Goal: Navigation & Orientation: Find specific page/section

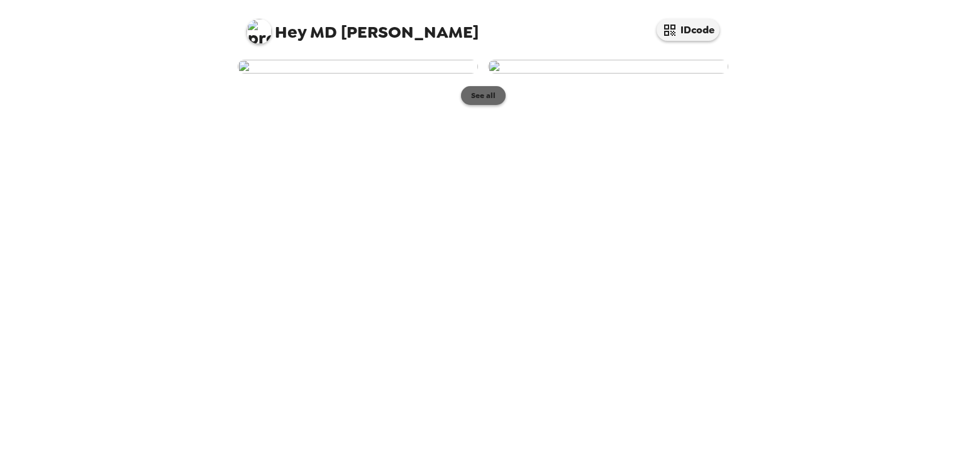
click at [484, 105] on button "See all" at bounding box center [483, 95] width 45 height 19
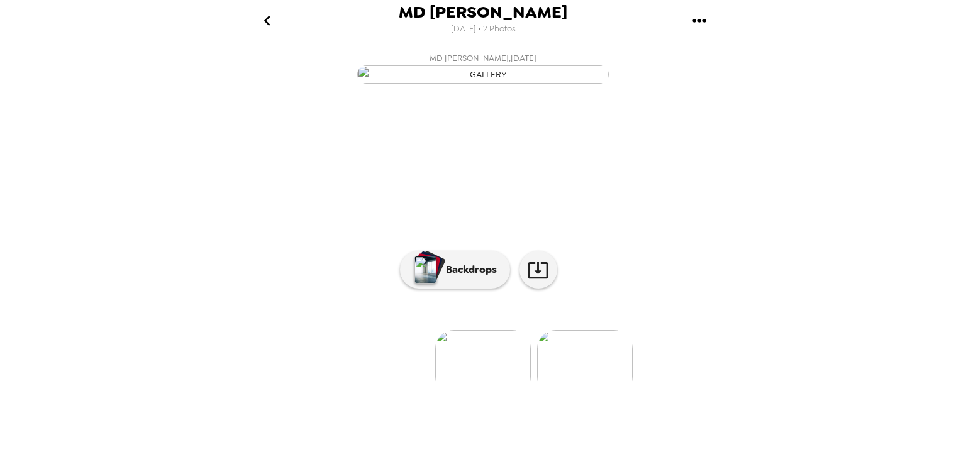
click at [267, 17] on icon "go back" at bounding box center [267, 21] width 20 height 20
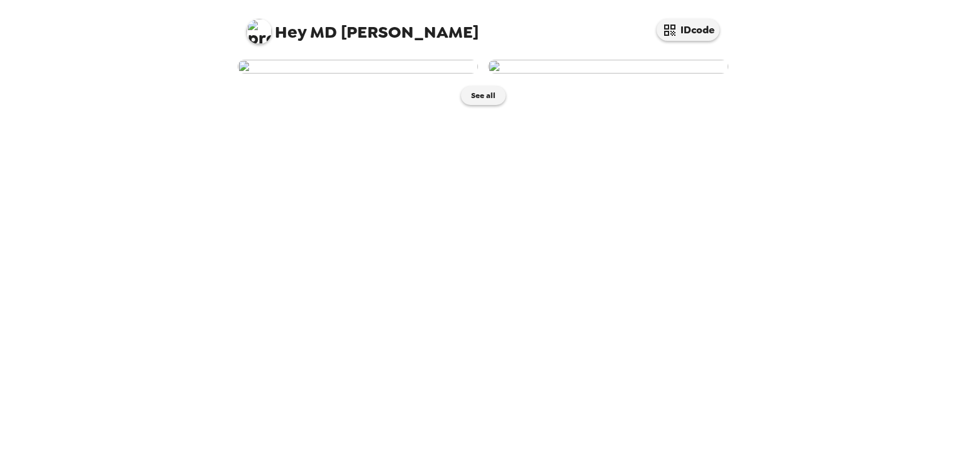
click at [364, 74] on img at bounding box center [358, 67] width 240 height 14
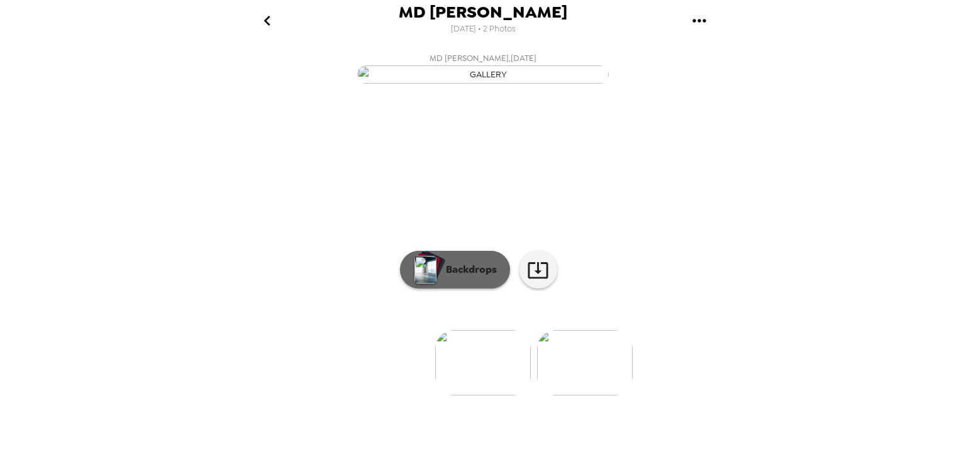
click at [463, 277] on p "Backdrops" at bounding box center [468, 269] width 57 height 15
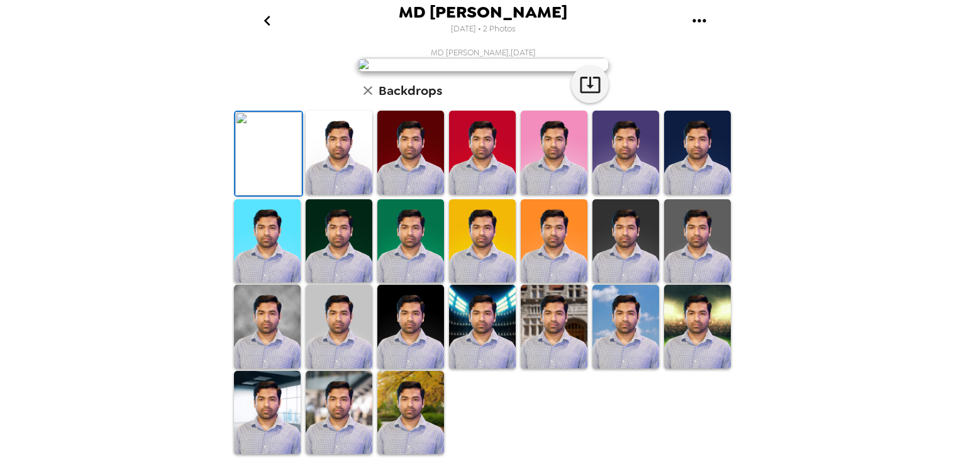
scroll to position [217, 0]
click at [352, 194] on img at bounding box center [339, 153] width 67 height 84
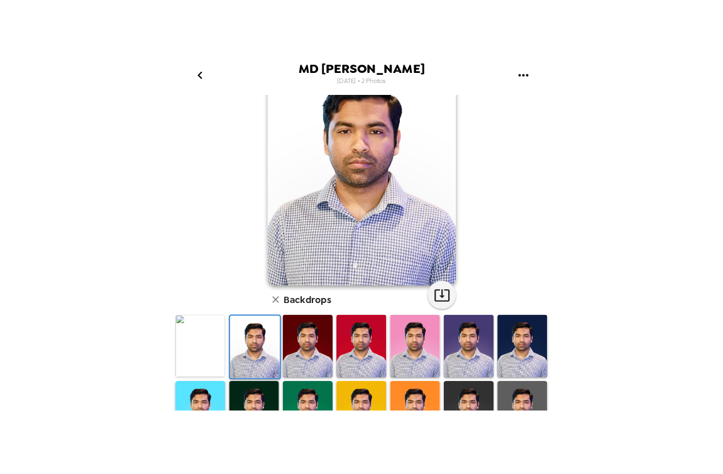
scroll to position [0, 0]
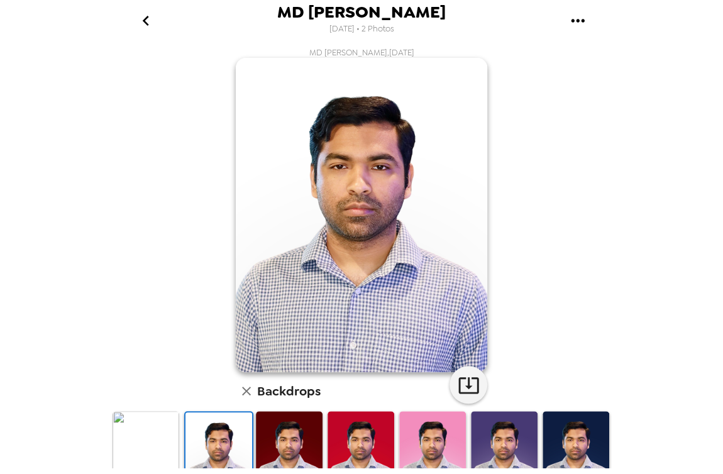
click at [143, 21] on icon "go back" at bounding box center [146, 21] width 20 height 20
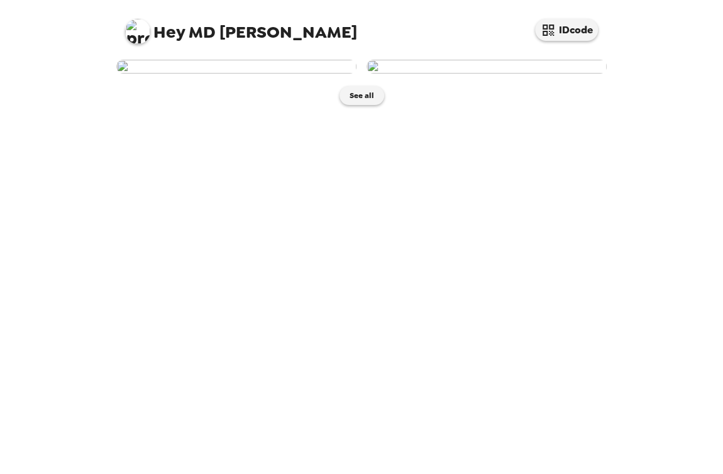
click at [464, 74] on img at bounding box center [487, 67] width 240 height 14
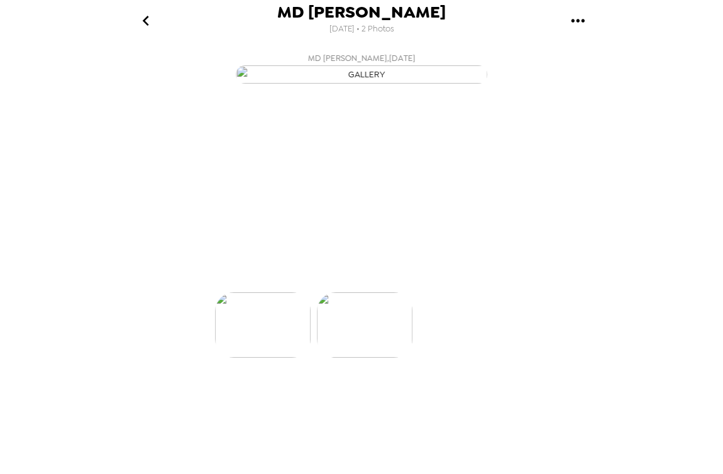
scroll to position [0, 101]
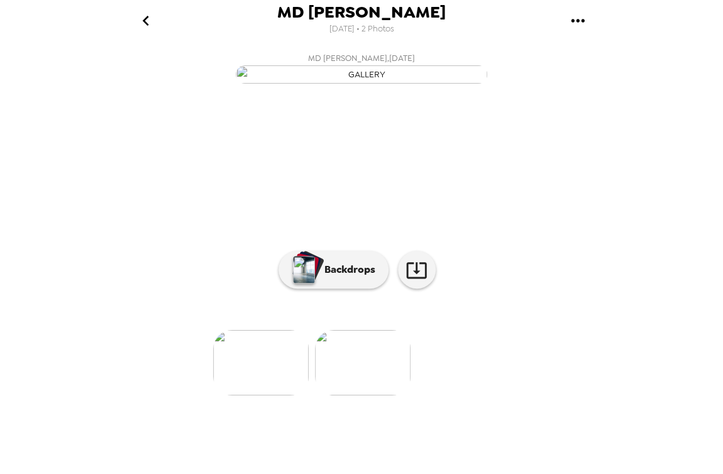
click at [421, 84] on img "button" at bounding box center [362, 74] width 252 height 18
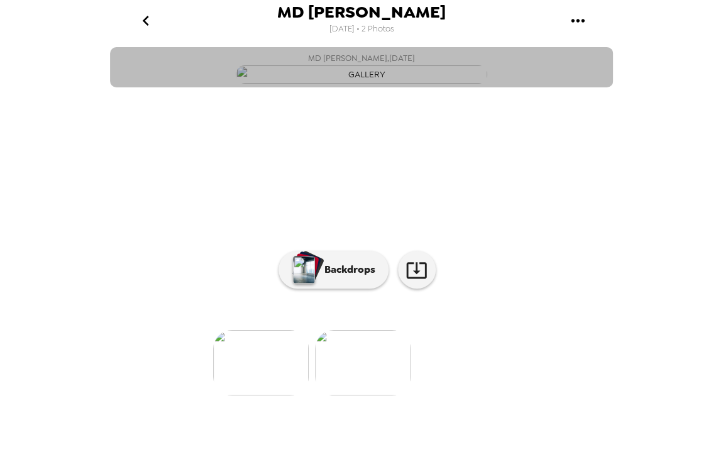
click at [399, 84] on img "button" at bounding box center [362, 74] width 252 height 18
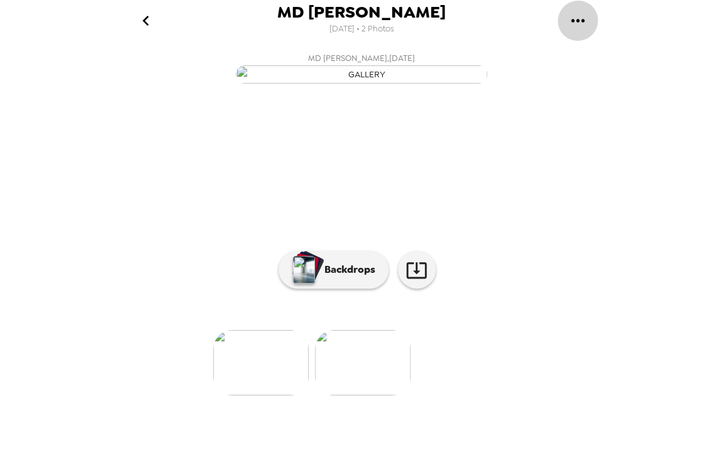
click at [576, 22] on icon "gallery menu" at bounding box center [578, 21] width 20 height 20
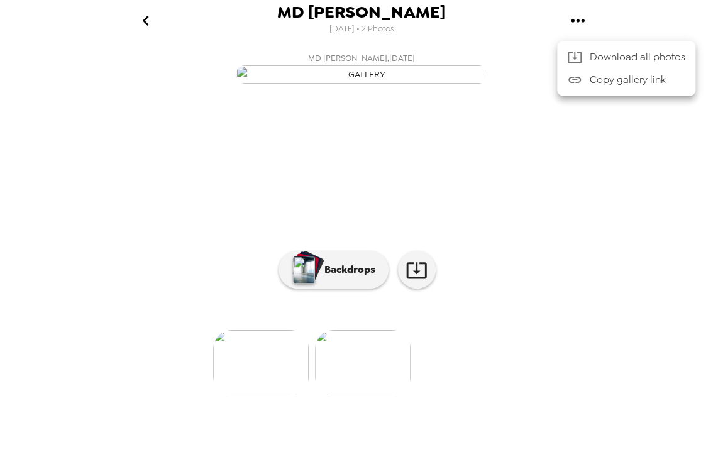
click at [328, 148] on div at bounding box center [361, 237] width 723 height 474
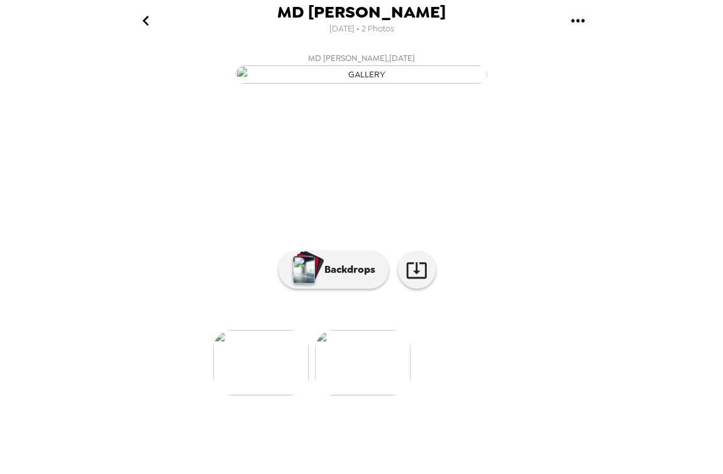
scroll to position [70, 0]
click at [406, 281] on icon at bounding box center [417, 270] width 22 height 22
click at [326, 289] on button "Backdrops" at bounding box center [334, 270] width 110 height 38
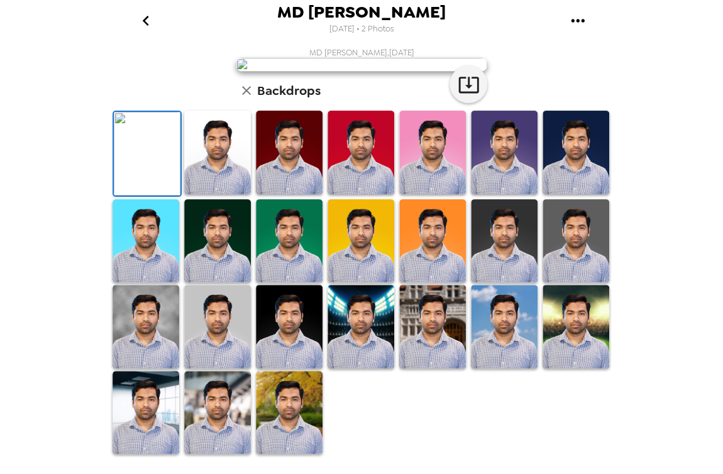
scroll to position [196, 0]
click at [224, 194] on img at bounding box center [217, 153] width 67 height 84
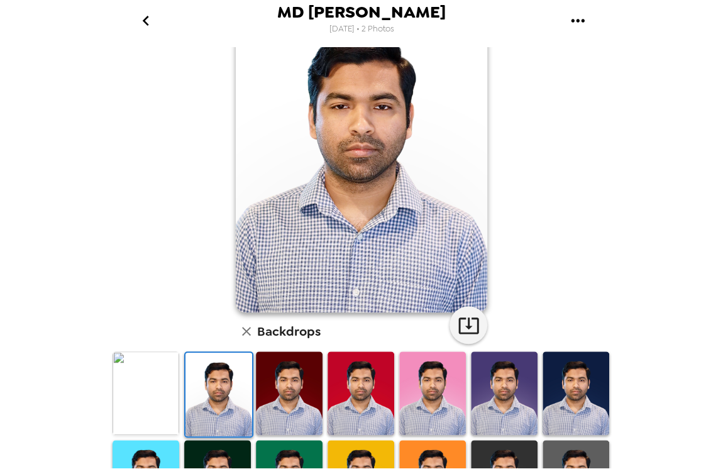
scroll to position [63, 0]
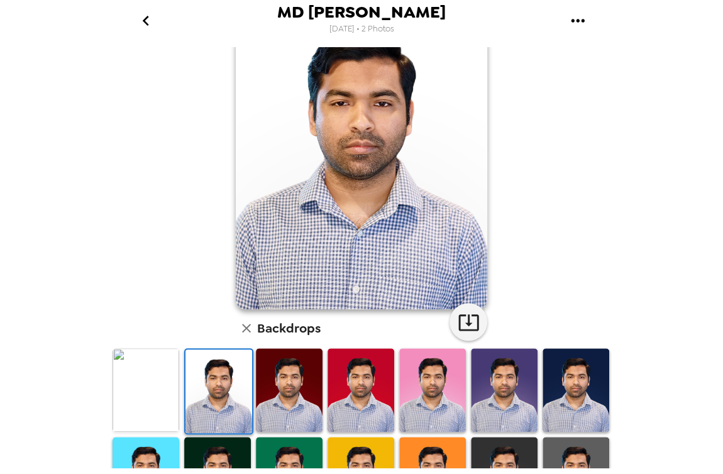
click at [559, 380] on img at bounding box center [576, 390] width 67 height 84
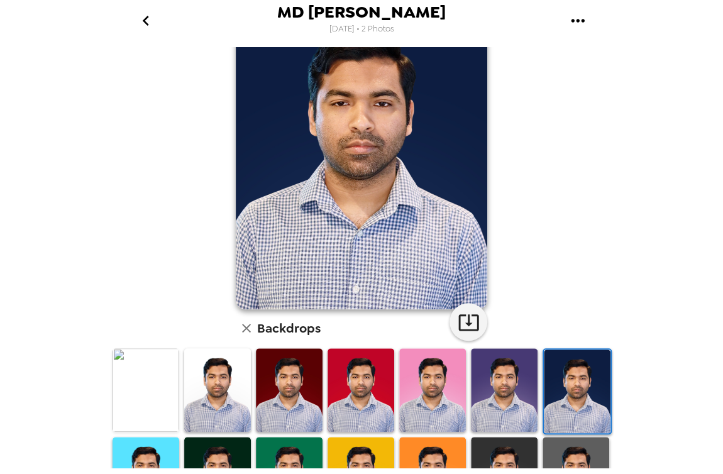
click at [424, 385] on img at bounding box center [432, 390] width 67 height 84
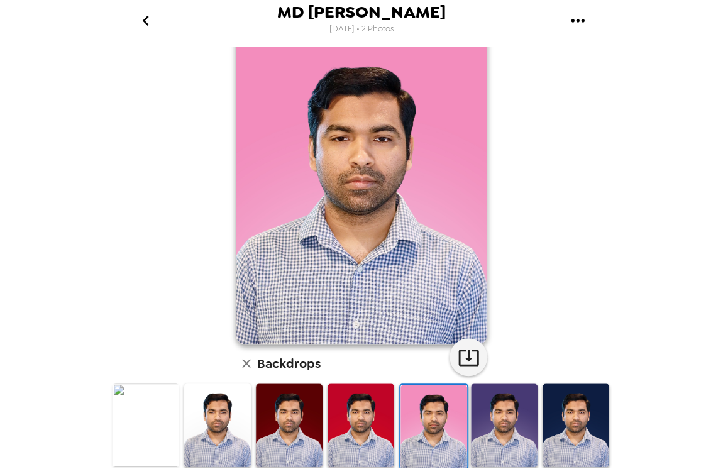
scroll to position [28, 0]
click at [233, 428] on img at bounding box center [217, 426] width 67 height 84
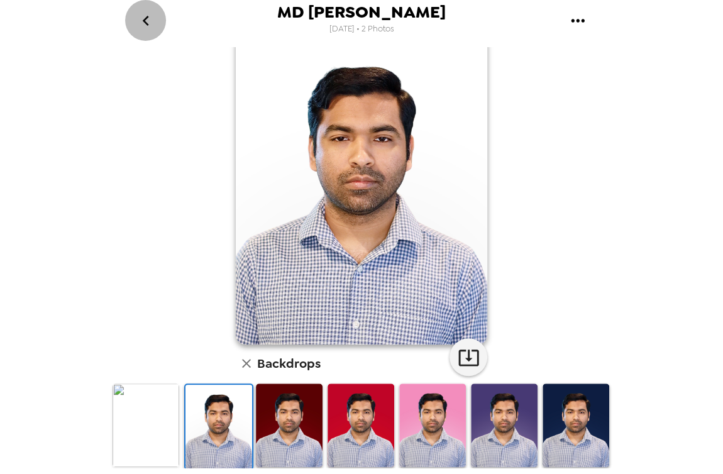
click at [153, 23] on icon "go back" at bounding box center [146, 21] width 20 height 20
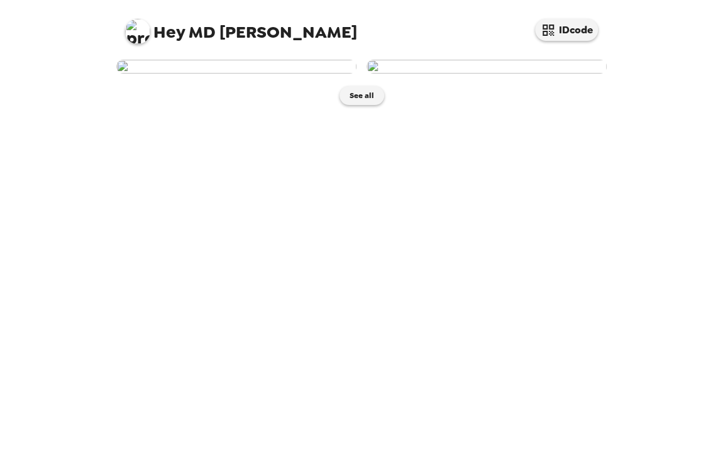
click at [279, 74] on img at bounding box center [236, 67] width 240 height 14
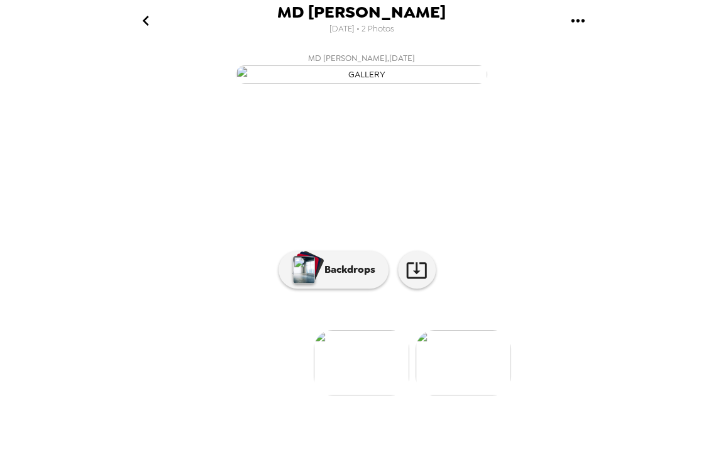
scroll to position [70, 0]
click at [450, 396] on img at bounding box center [464, 362] width 96 height 65
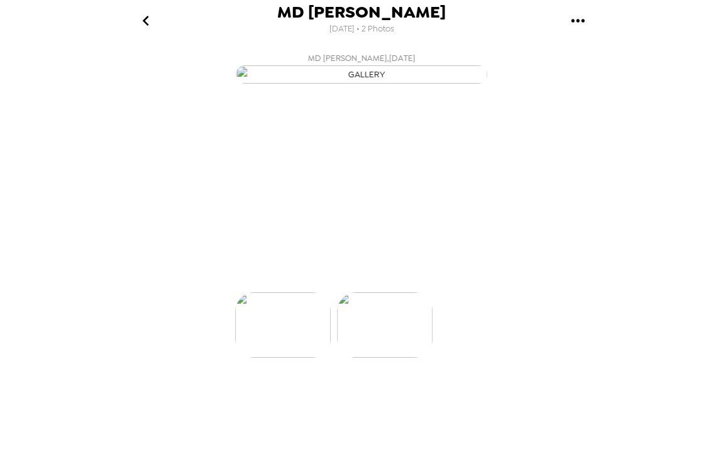
scroll to position [0, 101]
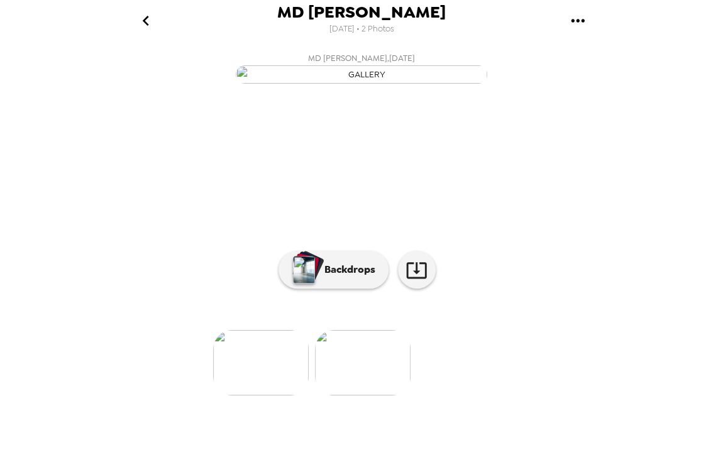
click at [262, 396] on img at bounding box center [261, 362] width 96 height 65
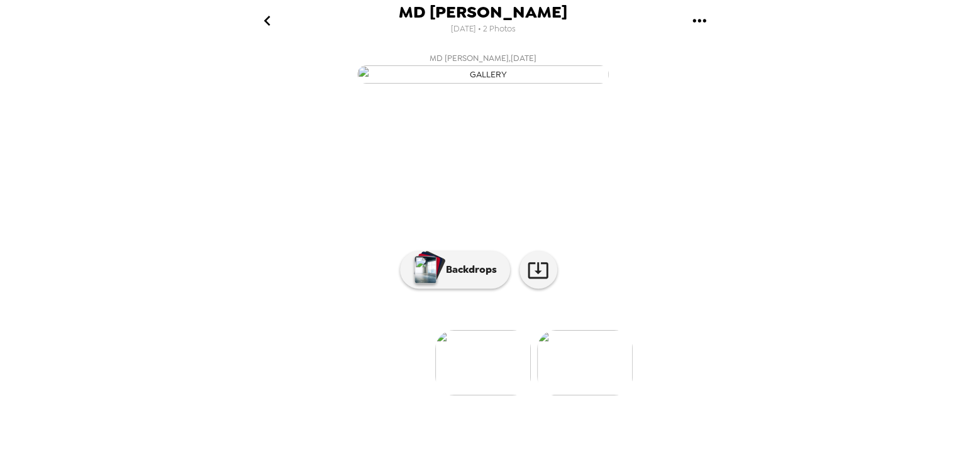
scroll to position [70, 0]
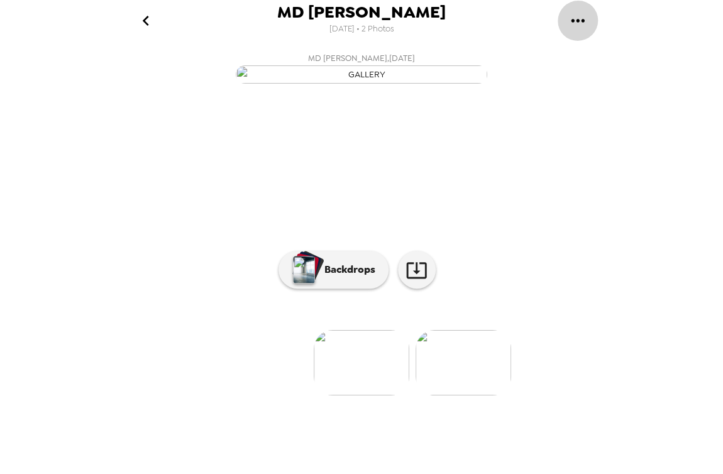
click at [573, 18] on icon "gallery menu" at bounding box center [578, 21] width 20 height 20
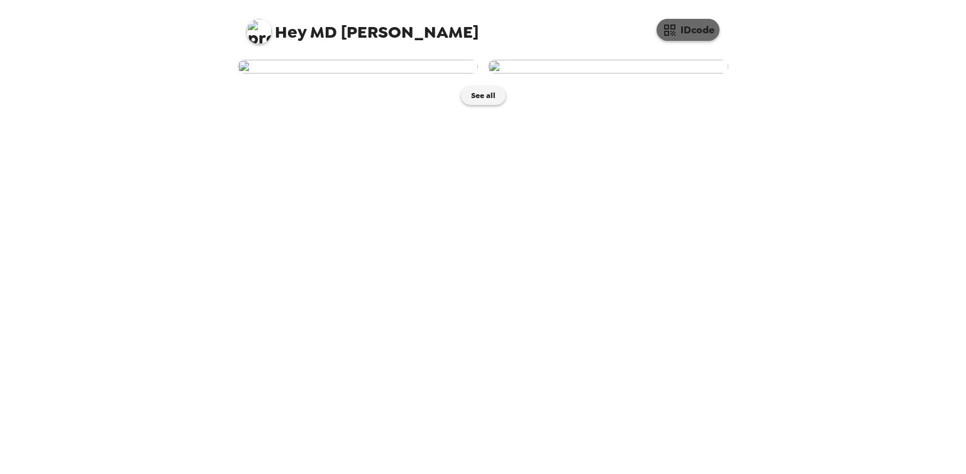
click at [669, 31] on icon "button" at bounding box center [669, 30] width 15 height 15
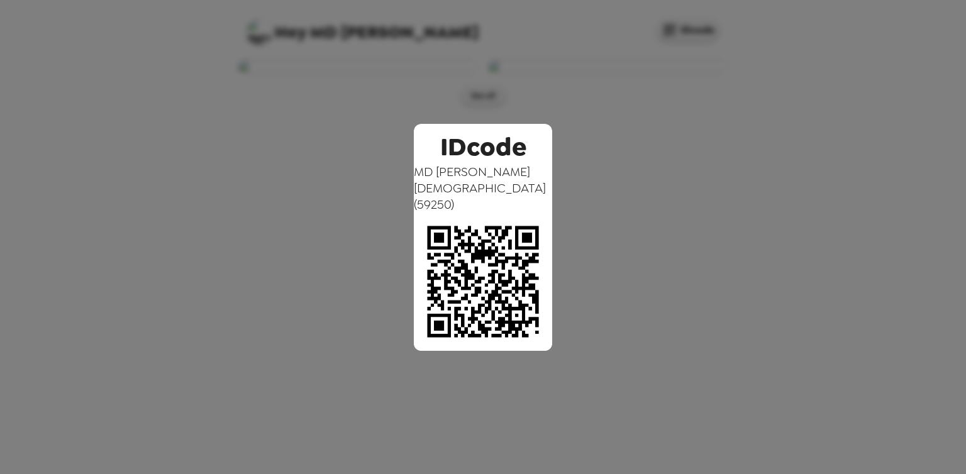
click at [507, 89] on div "IDcode MD [PERSON_NAME][DEMOGRAPHIC_DATA] ( 59250 )" at bounding box center [483, 237] width 966 height 474
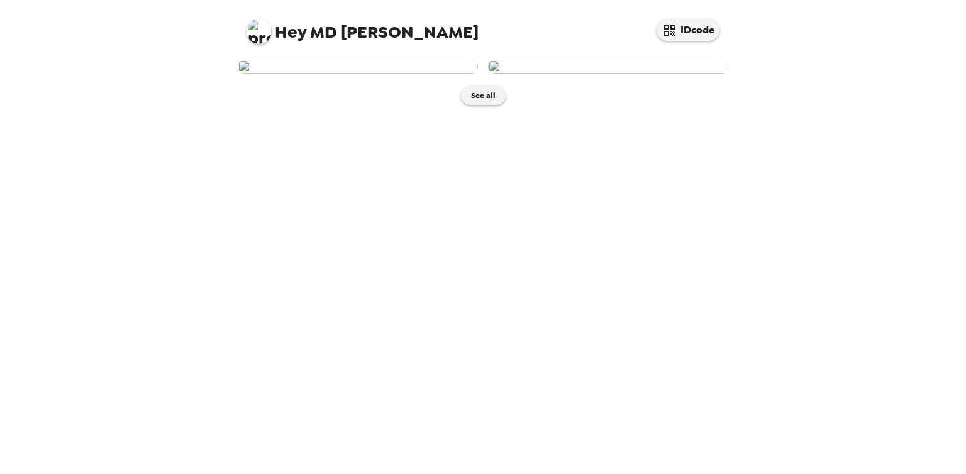
drag, startPoint x: 605, startPoint y: 136, endPoint x: 877, endPoint y: 107, distance: 273.2
click at [880, 109] on div "Hey MD SHARIFUL IDcode See all" at bounding box center [483, 237] width 966 height 474
click at [345, 74] on img at bounding box center [358, 67] width 240 height 14
click at [266, 33] on img at bounding box center [258, 31] width 25 height 25
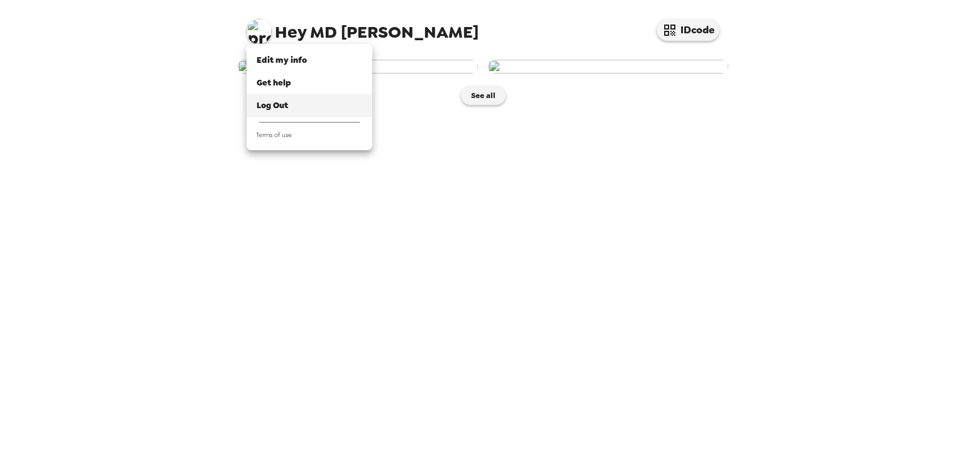
click at [279, 103] on span "Log Out" at bounding box center [272, 105] width 31 height 11
